Goal: Information Seeking & Learning: Learn about a topic

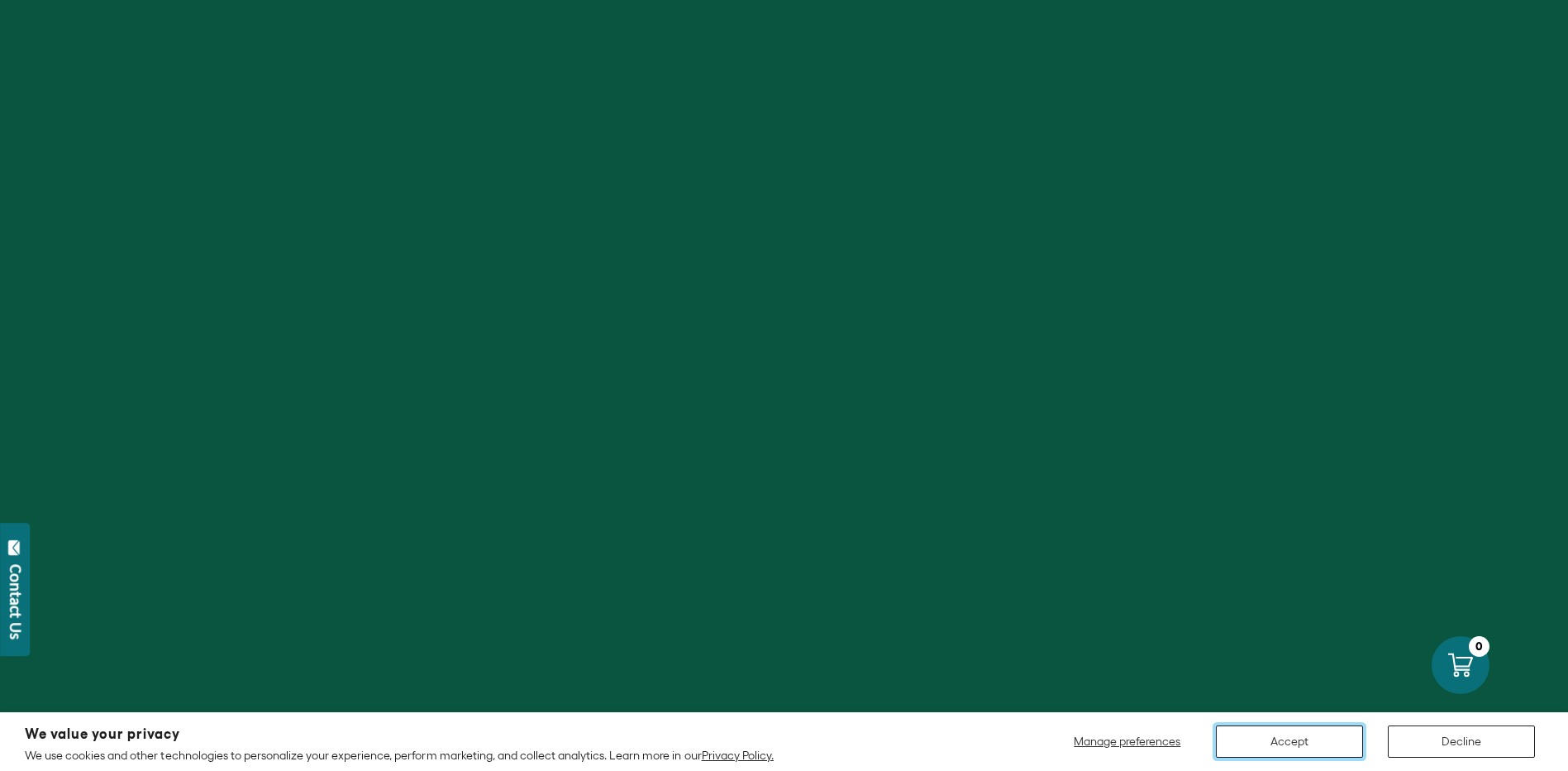
click at [1312, 736] on button "Accept" at bounding box center [1290, 741] width 147 height 32
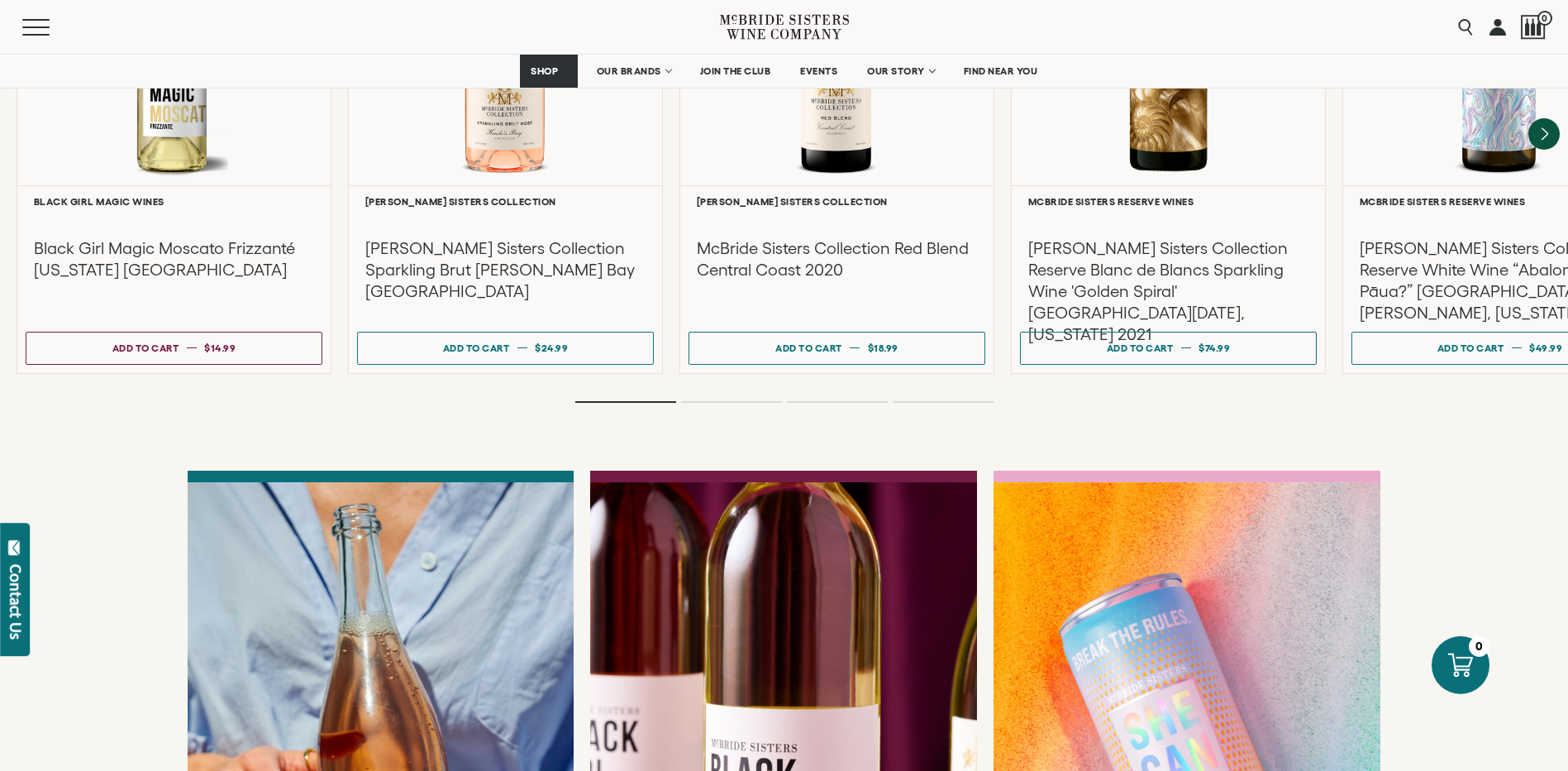
scroll to position [3126, 0]
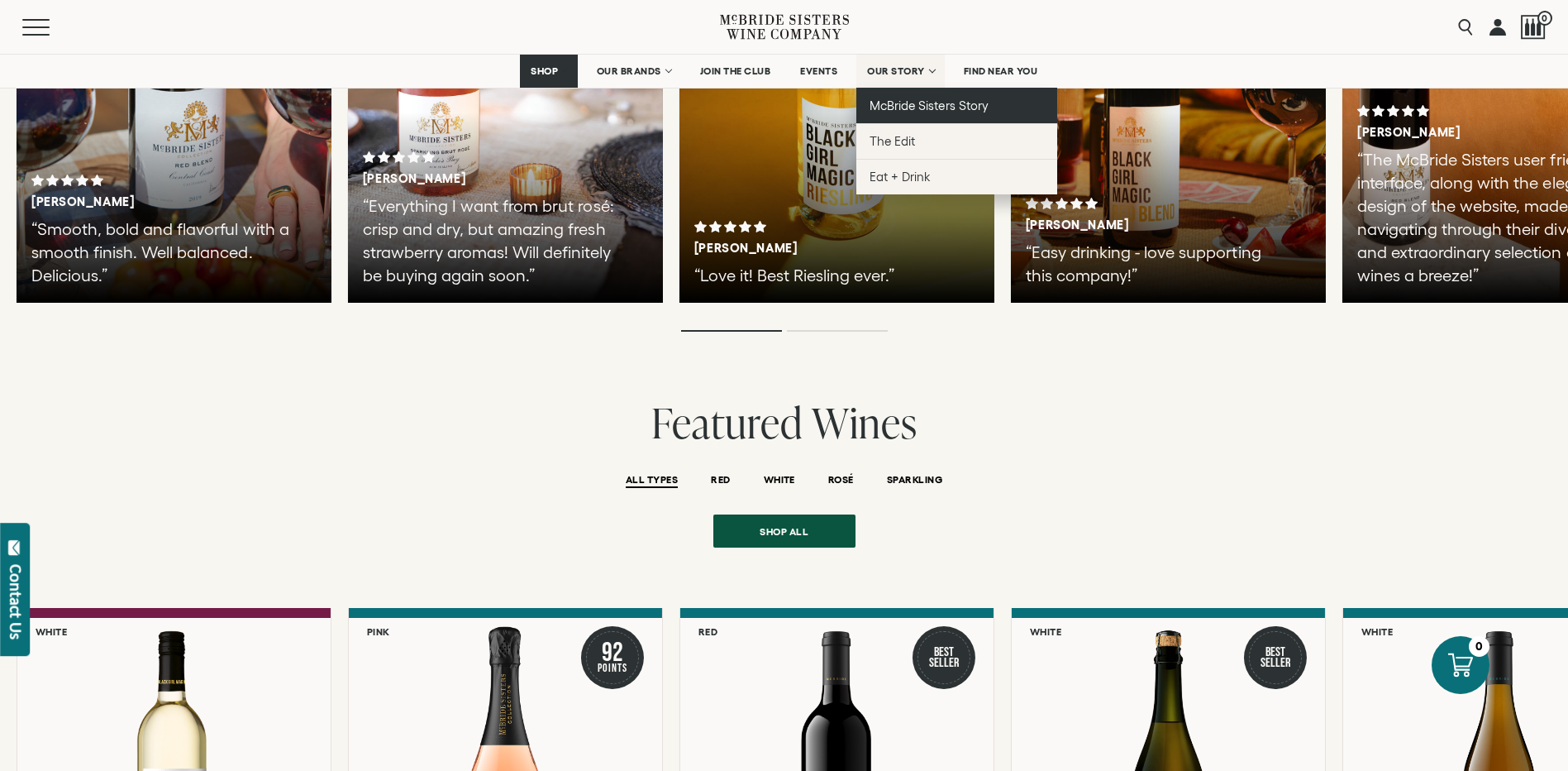
click at [920, 108] on span "McBride Sisters Story" at bounding box center [929, 105] width 118 height 14
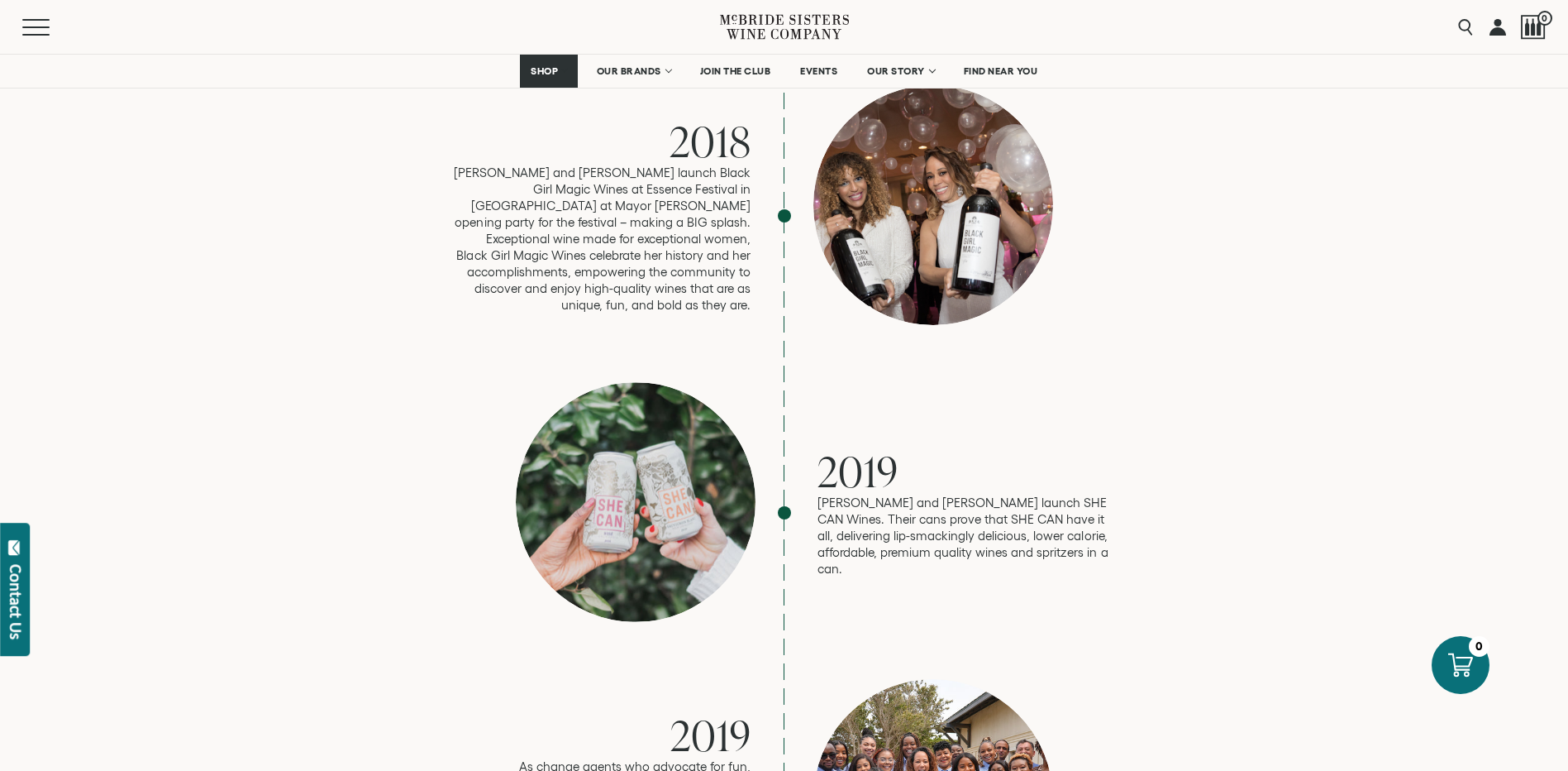
scroll to position [2895, 0]
